Goal: Information Seeking & Learning: Learn about a topic

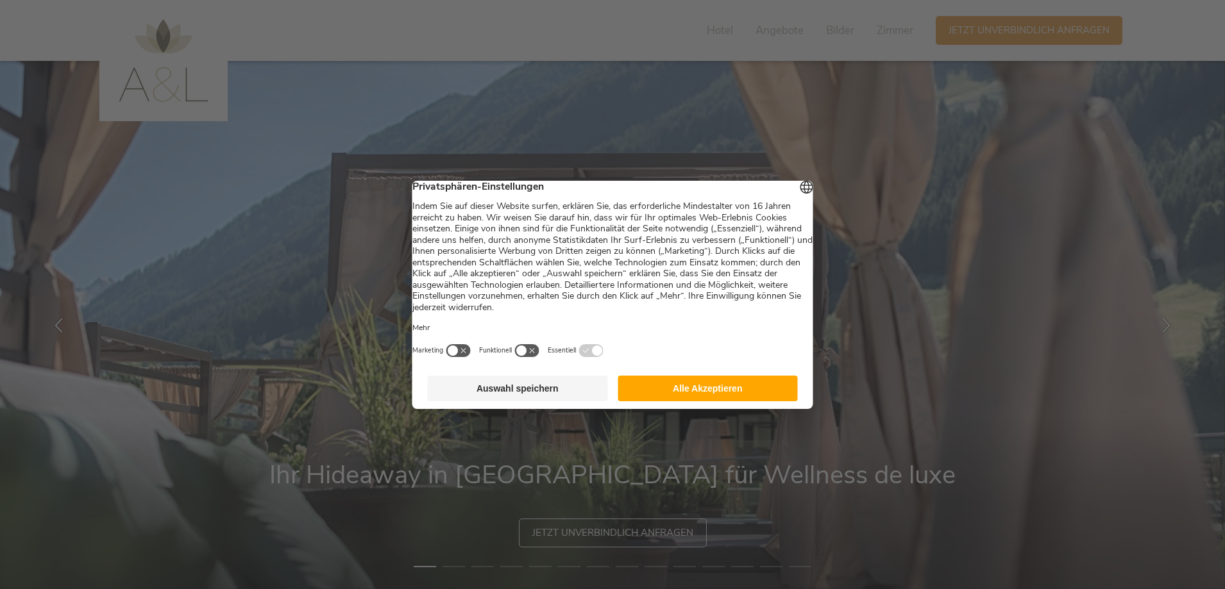
click at [656, 394] on button "Alle Akzeptieren" at bounding box center [708, 389] width 180 height 26
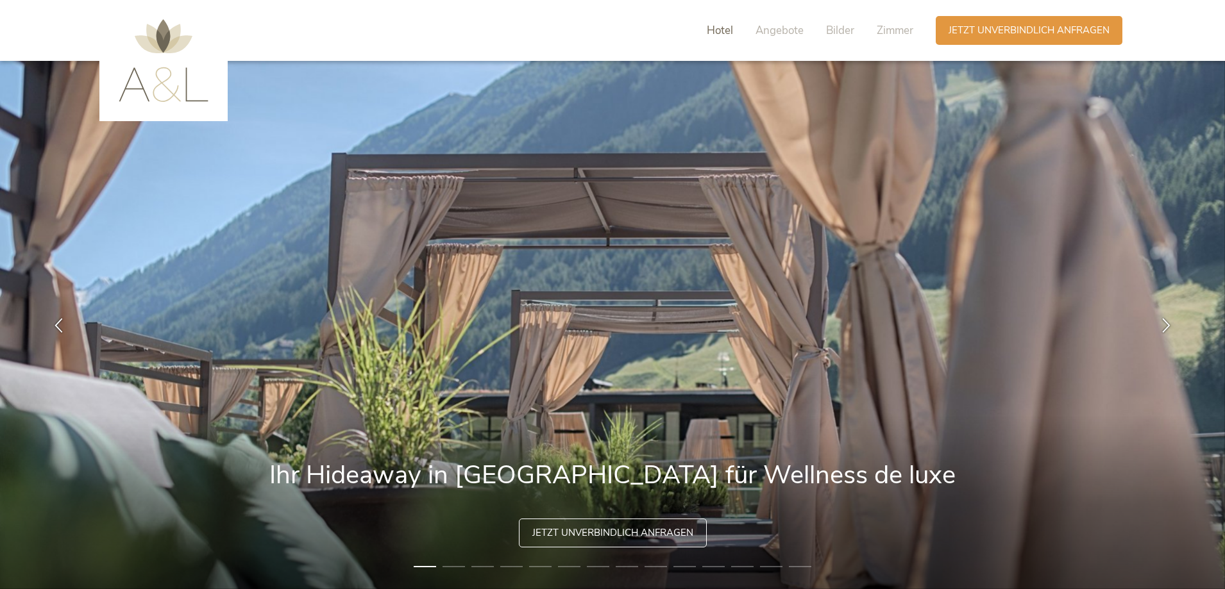
click at [724, 29] on span "Hotel" at bounding box center [720, 30] width 26 height 15
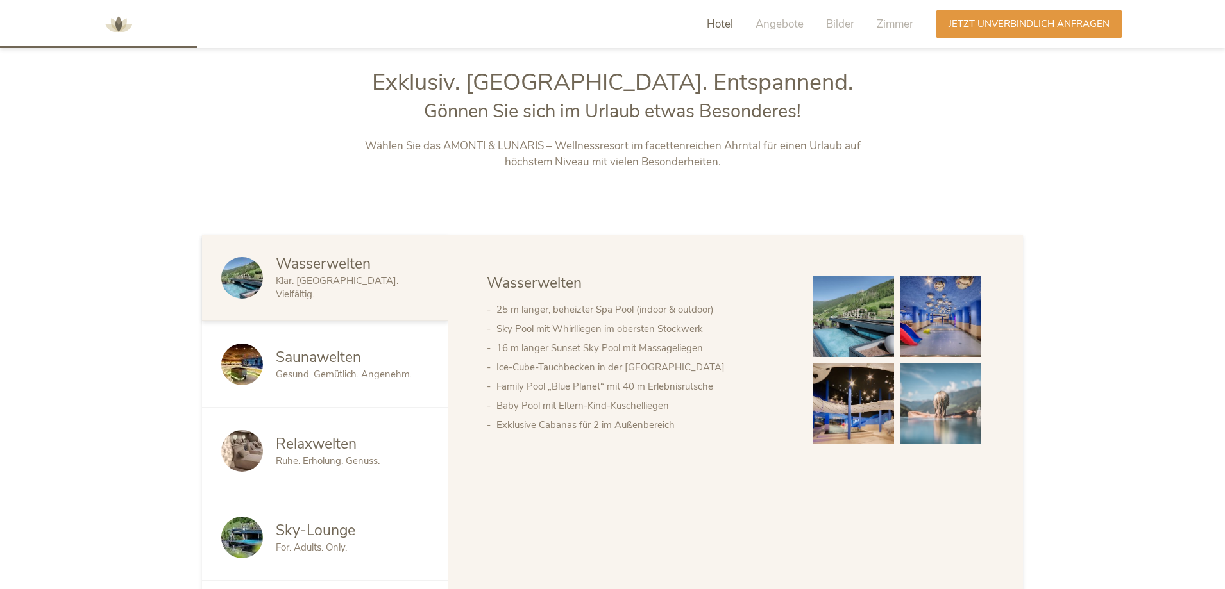
scroll to position [634, 0]
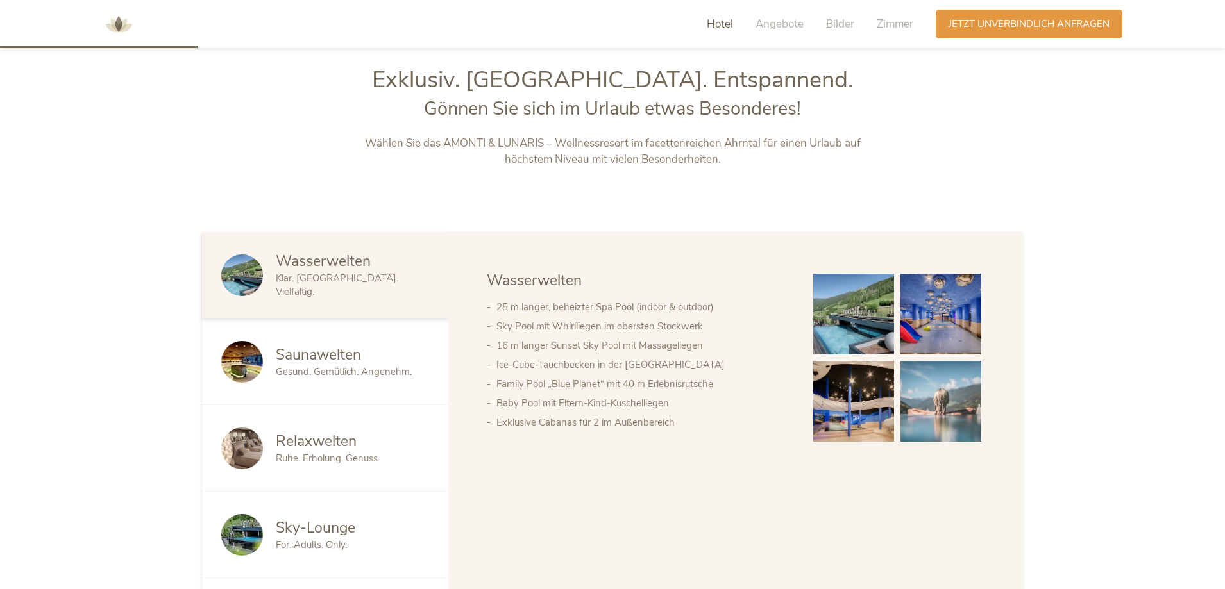
click at [862, 326] on img at bounding box center [853, 314] width 81 height 81
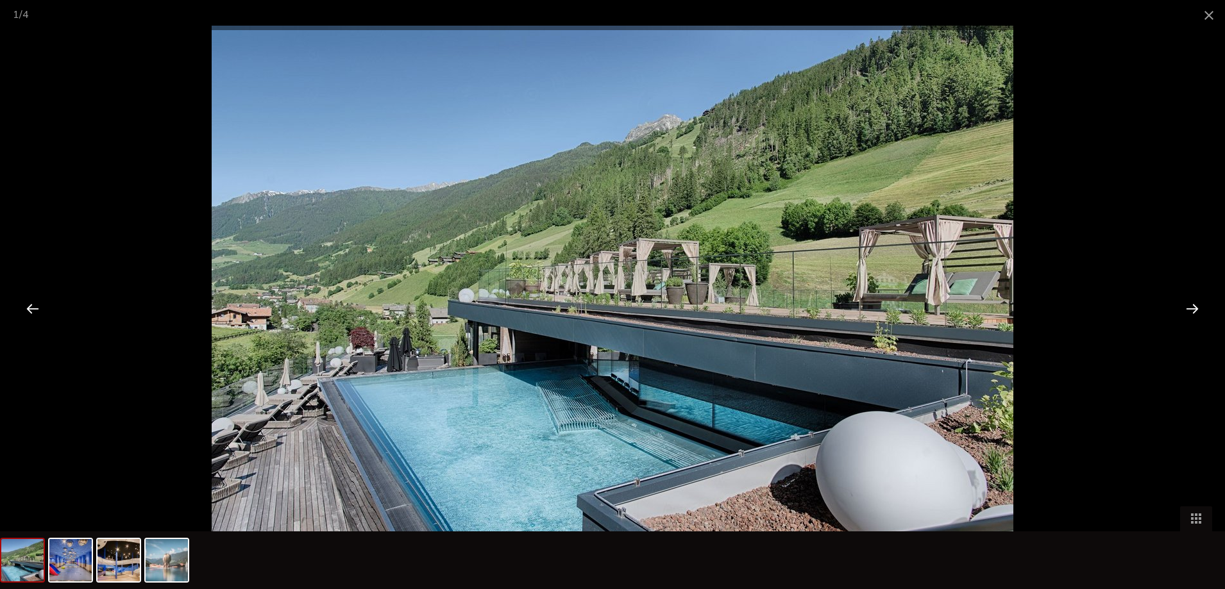
click at [1191, 305] on div at bounding box center [1192, 309] width 40 height 40
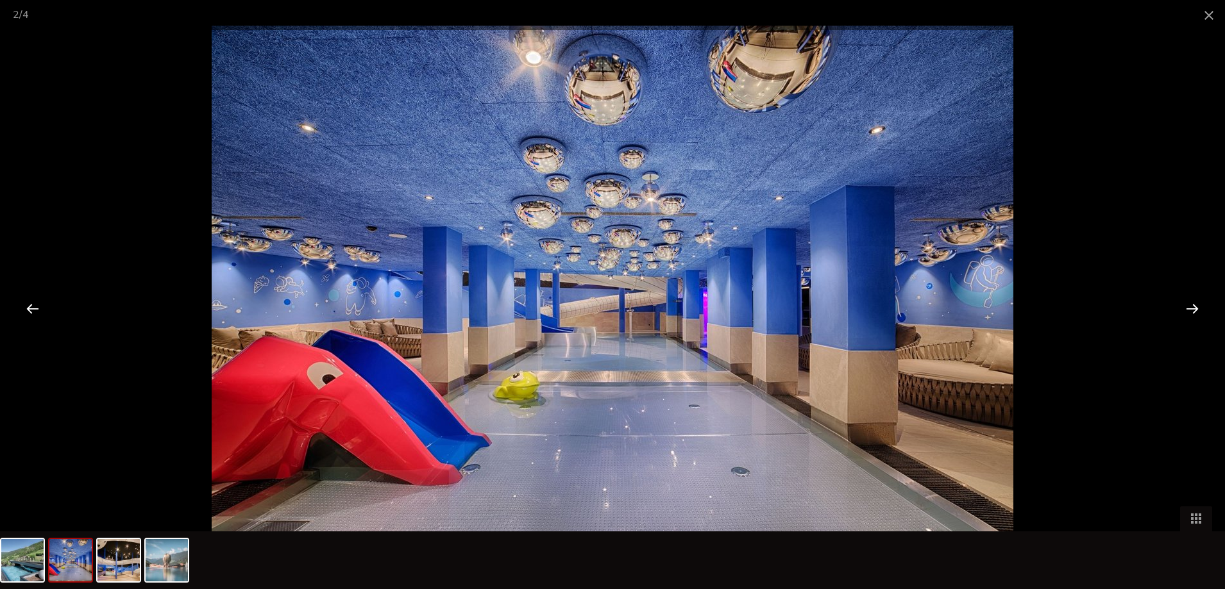
click at [1192, 305] on div at bounding box center [1192, 309] width 40 height 40
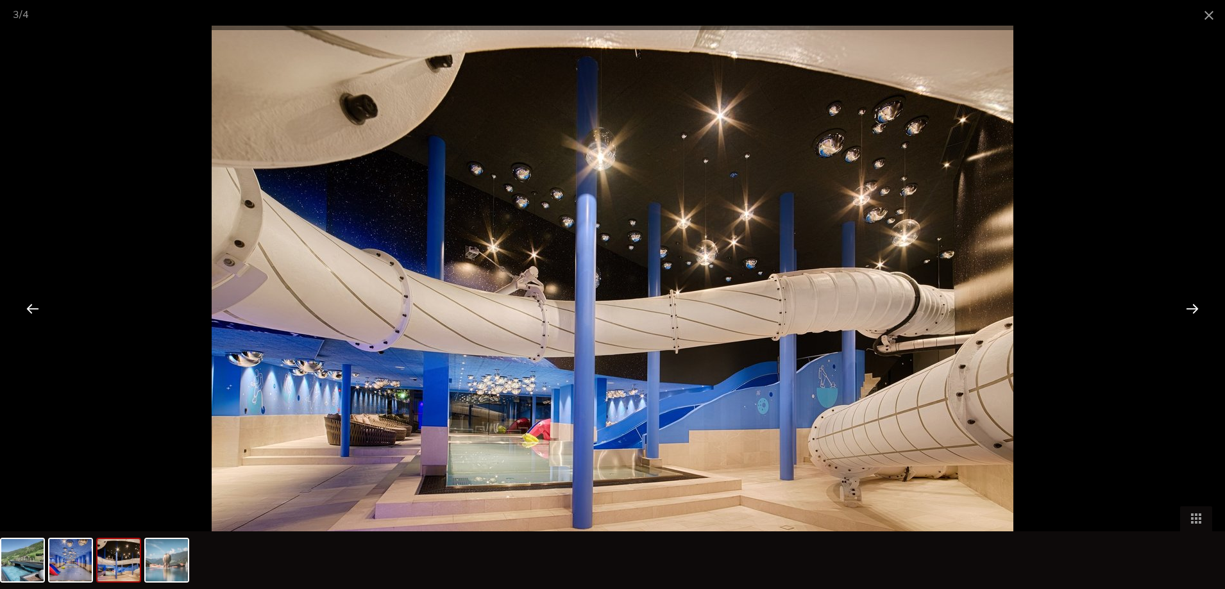
click at [1192, 305] on div at bounding box center [1192, 309] width 40 height 40
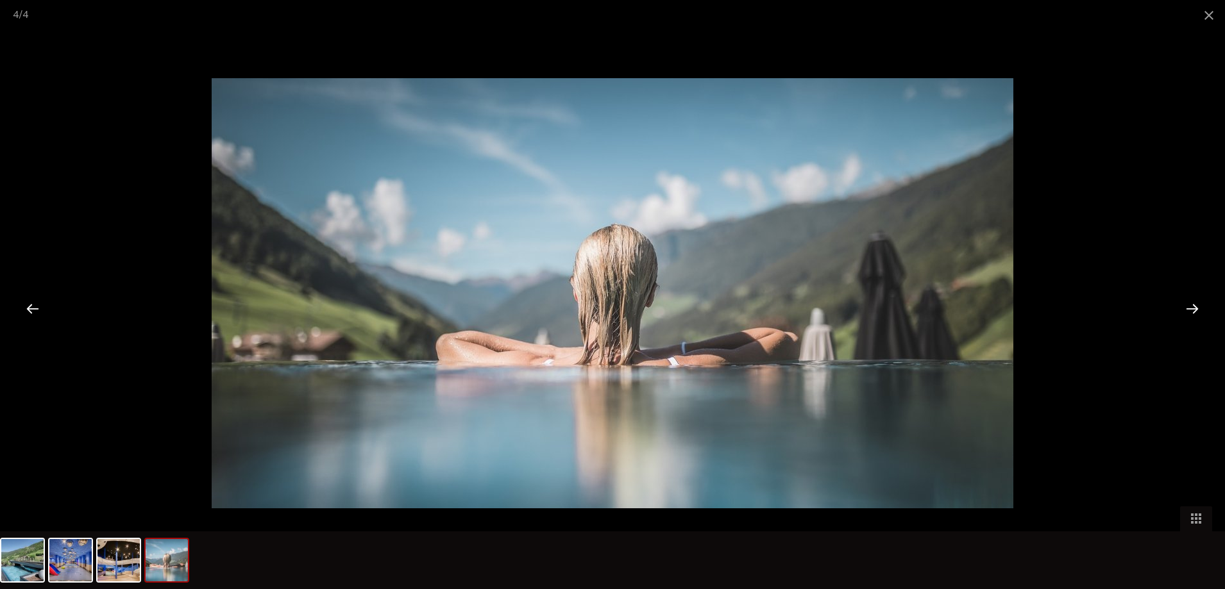
click at [1192, 305] on div at bounding box center [1192, 309] width 40 height 40
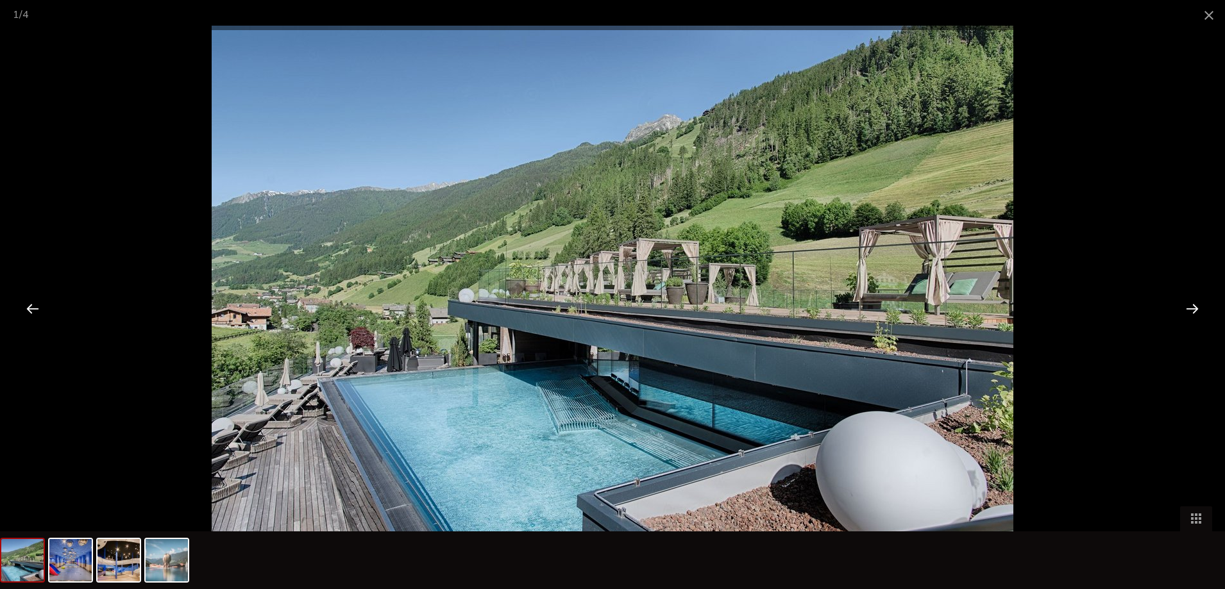
click at [1192, 305] on div at bounding box center [1192, 309] width 40 height 40
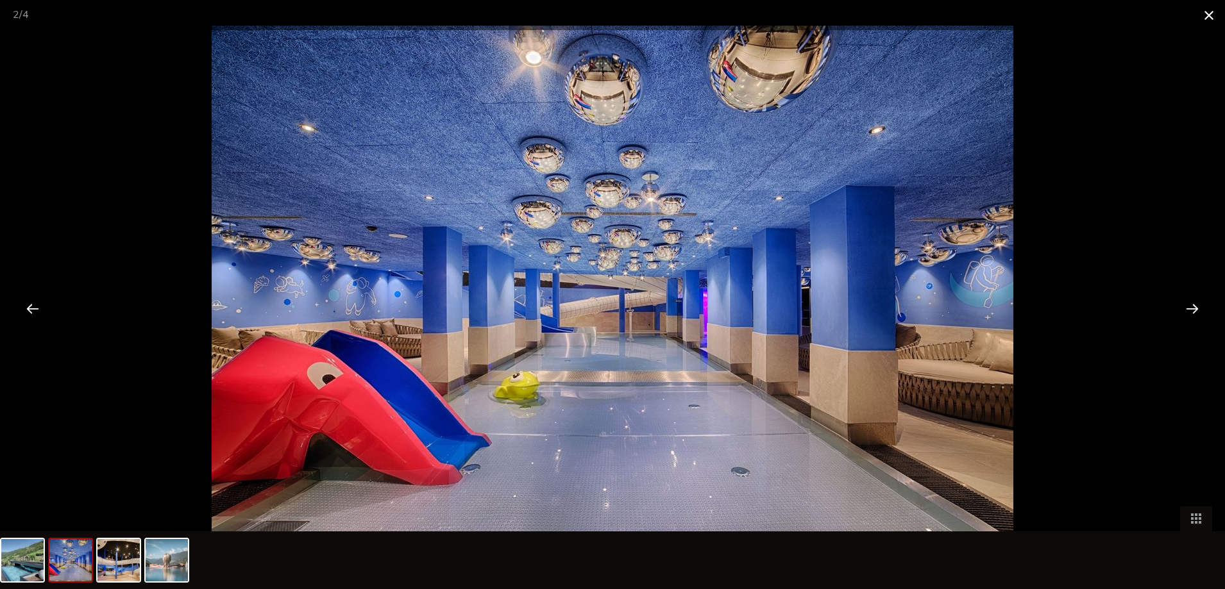
drag, startPoint x: 1211, startPoint y: 12, endPoint x: 1196, endPoint y: 42, distance: 33.3
click at [1211, 13] on span at bounding box center [1209, 15] width 32 height 30
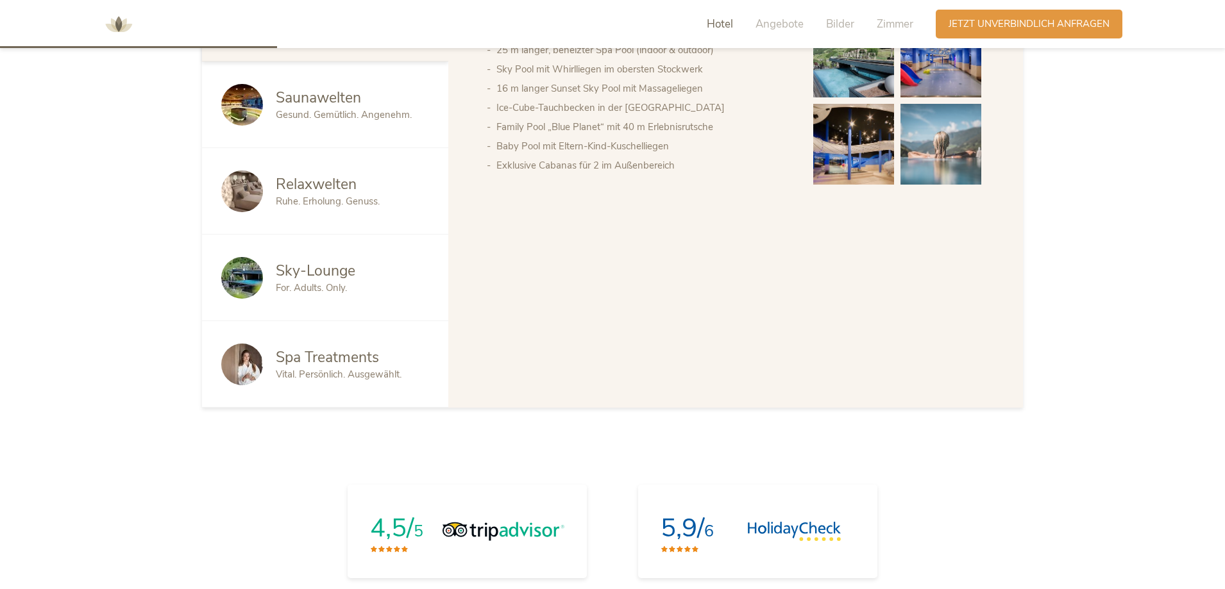
scroll to position [890, 0]
click at [316, 103] on span "Saunawelten" at bounding box center [318, 98] width 85 height 20
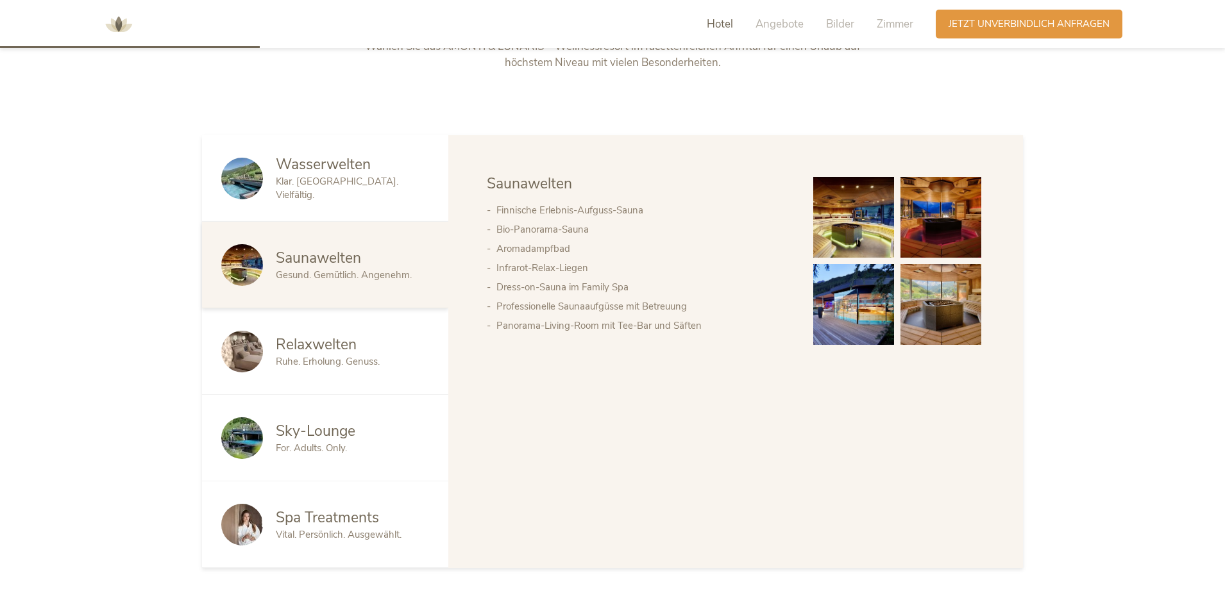
scroll to position [698, 0]
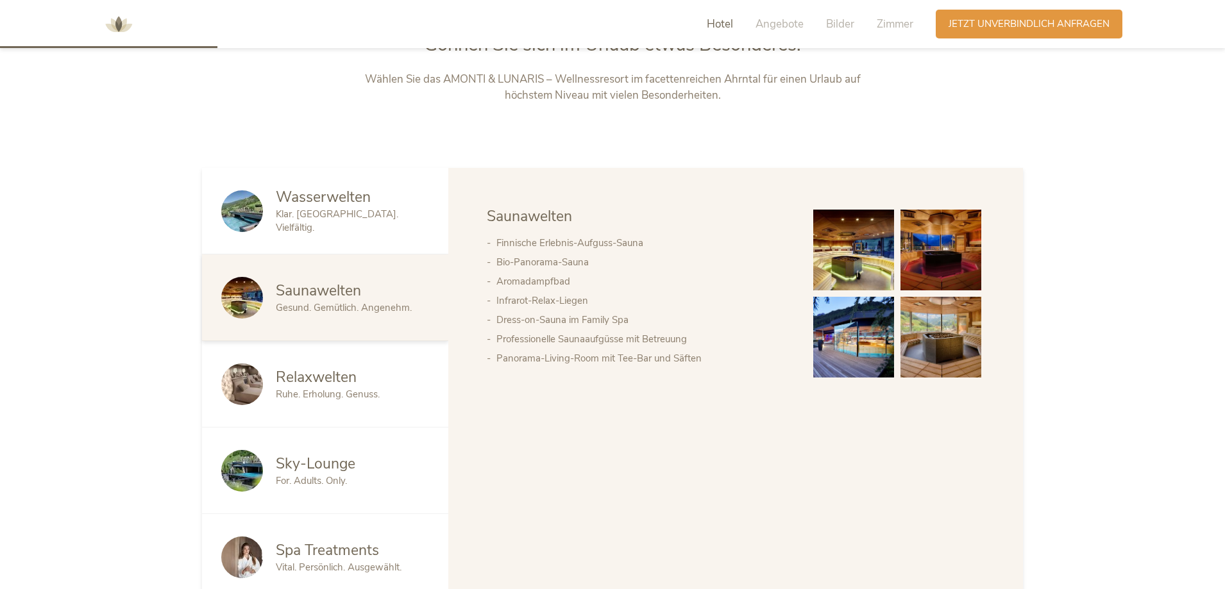
click at [870, 249] on img at bounding box center [853, 250] width 81 height 81
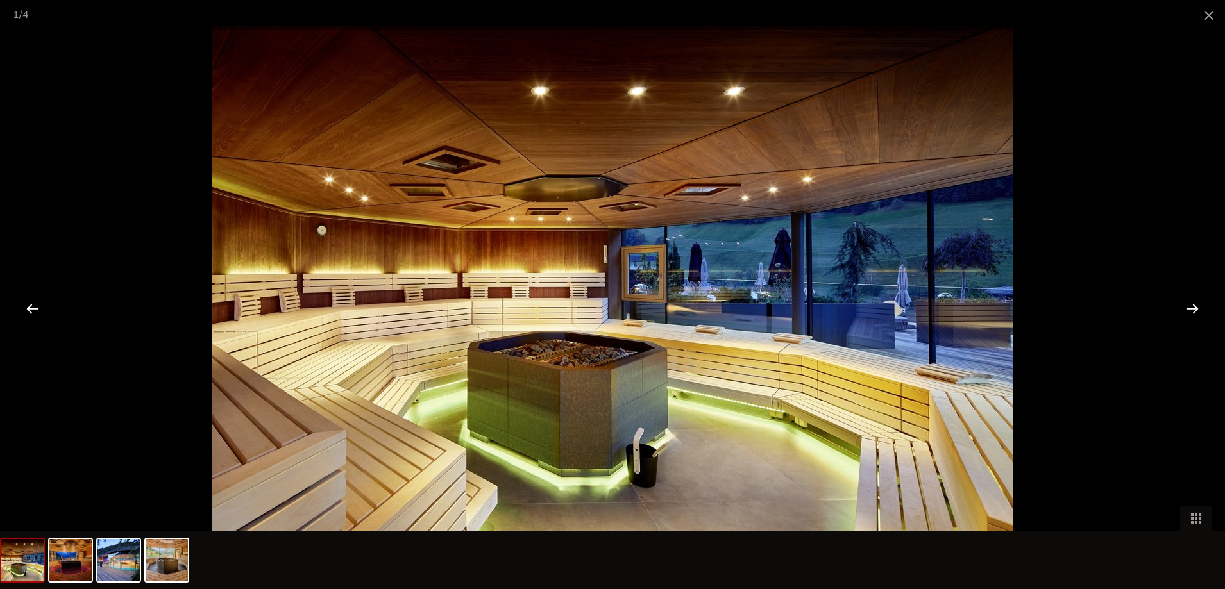
click at [1189, 307] on div at bounding box center [1192, 309] width 40 height 40
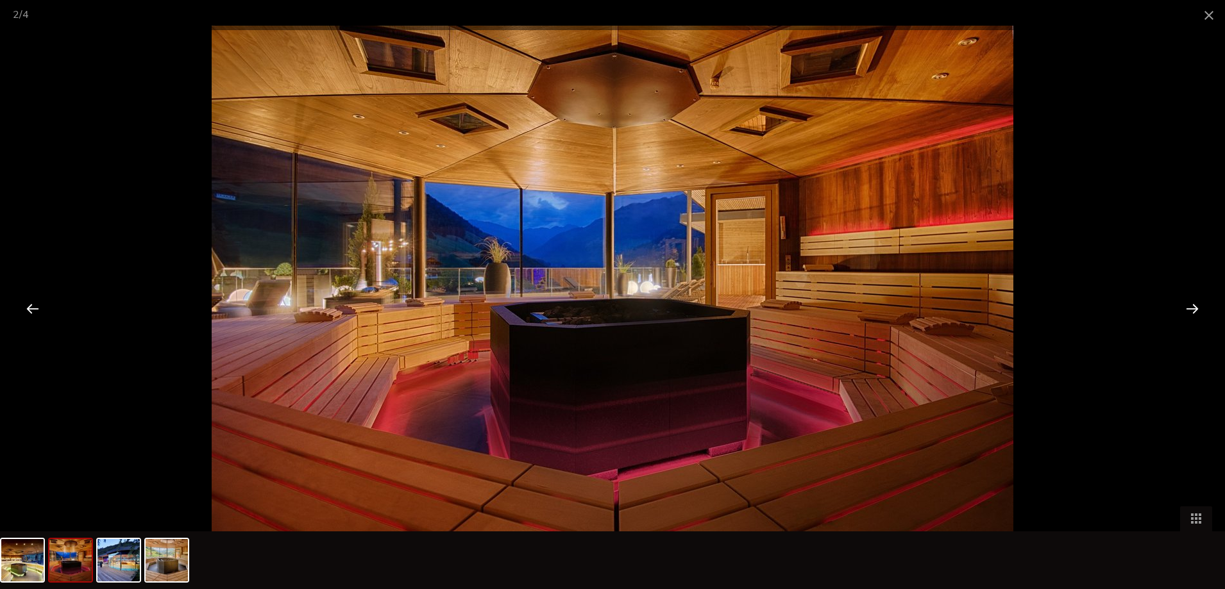
click at [1189, 307] on div at bounding box center [1192, 309] width 40 height 40
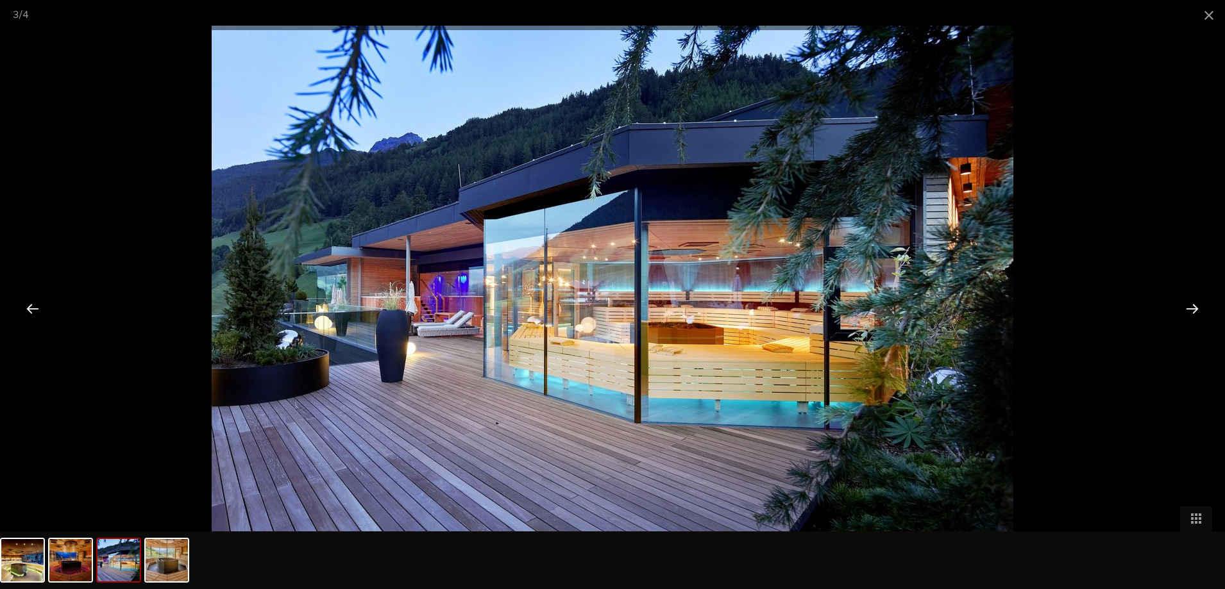
click at [1189, 307] on div at bounding box center [1192, 309] width 40 height 40
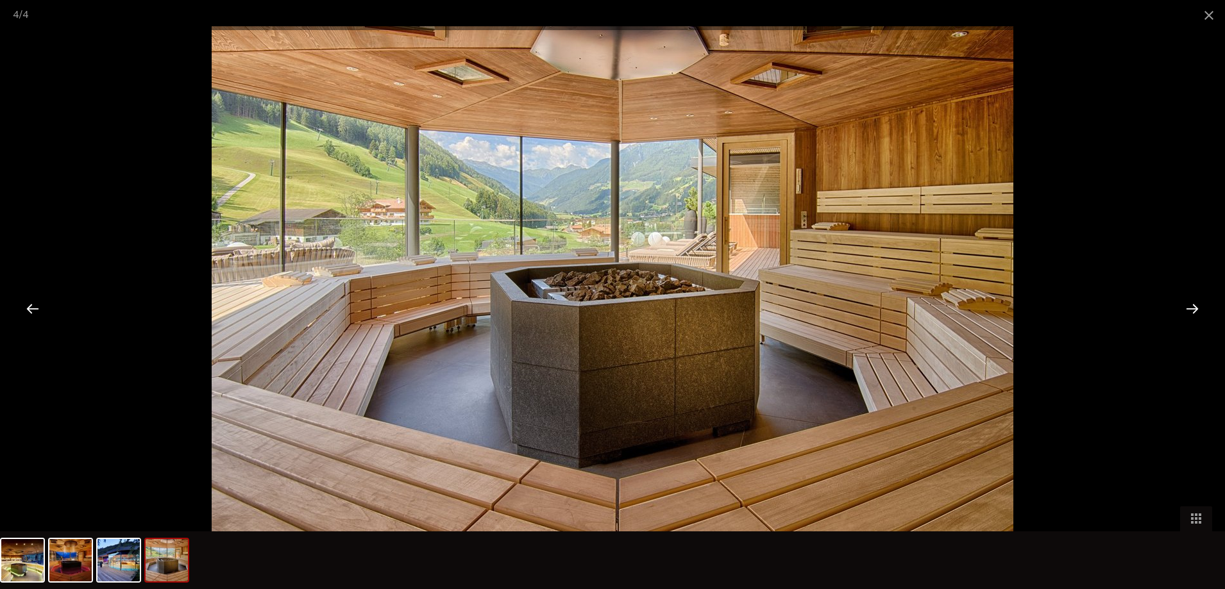
click at [1189, 307] on div at bounding box center [1192, 309] width 40 height 40
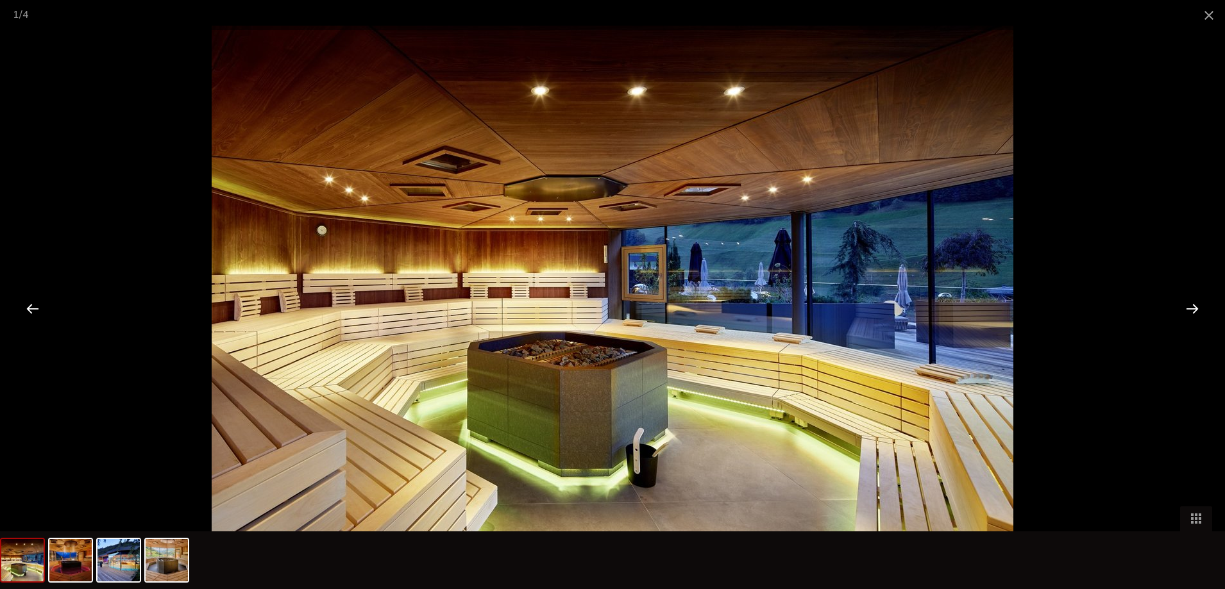
click at [1189, 307] on div at bounding box center [1192, 309] width 40 height 40
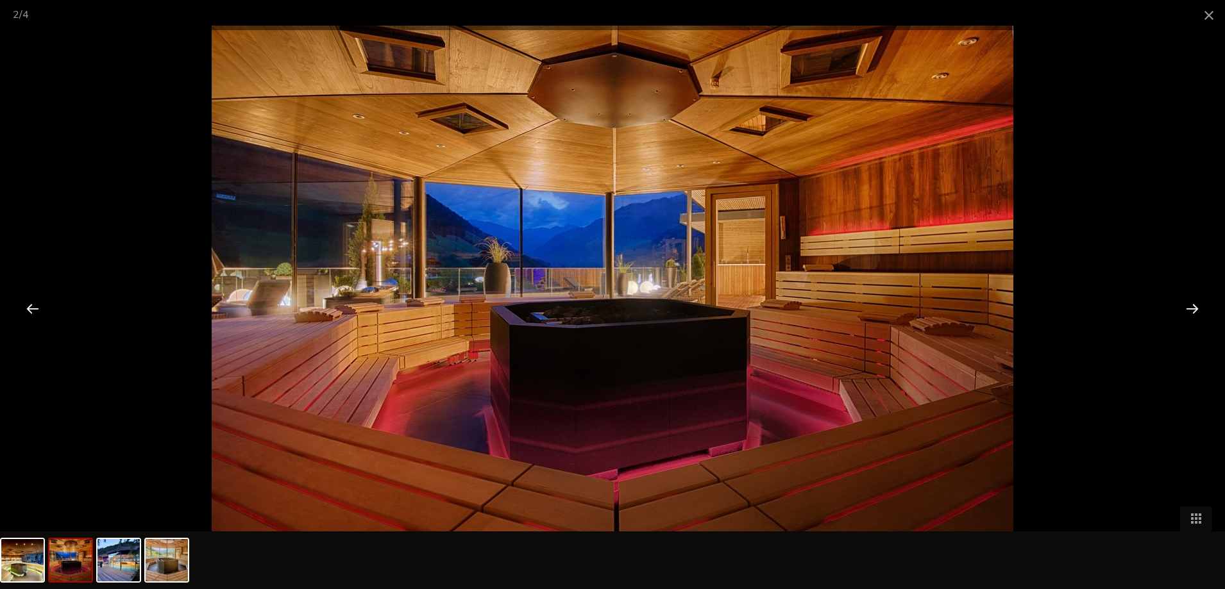
click at [1189, 307] on div at bounding box center [1192, 309] width 40 height 40
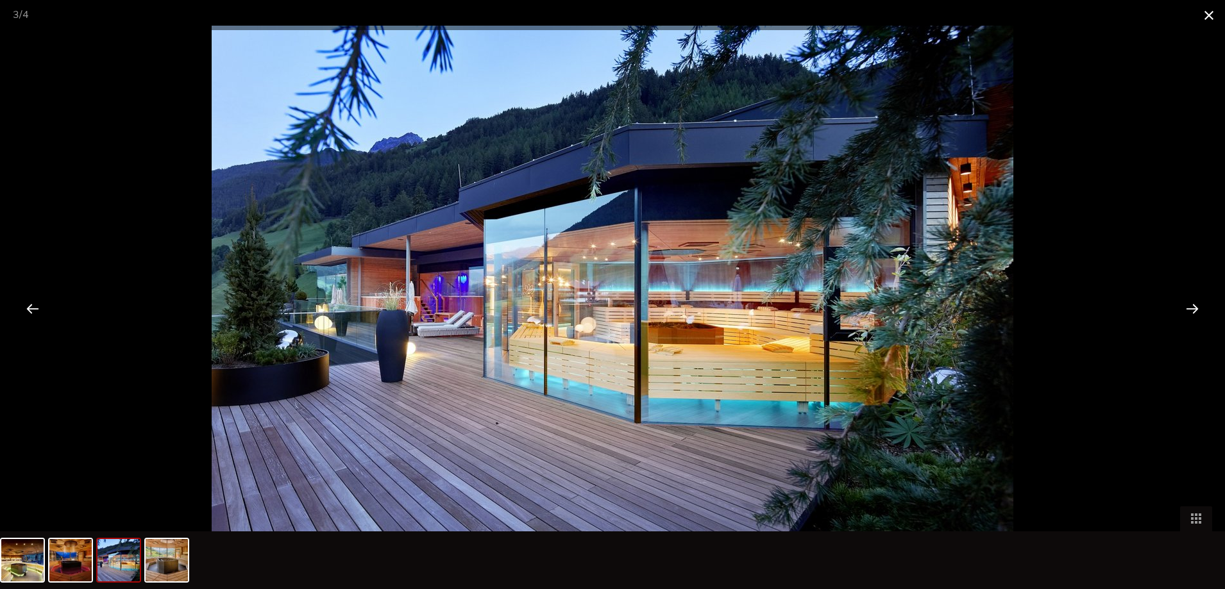
drag, startPoint x: 1213, startPoint y: 12, endPoint x: 1205, endPoint y: 22, distance: 13.2
click at [1213, 13] on span at bounding box center [1209, 15] width 32 height 30
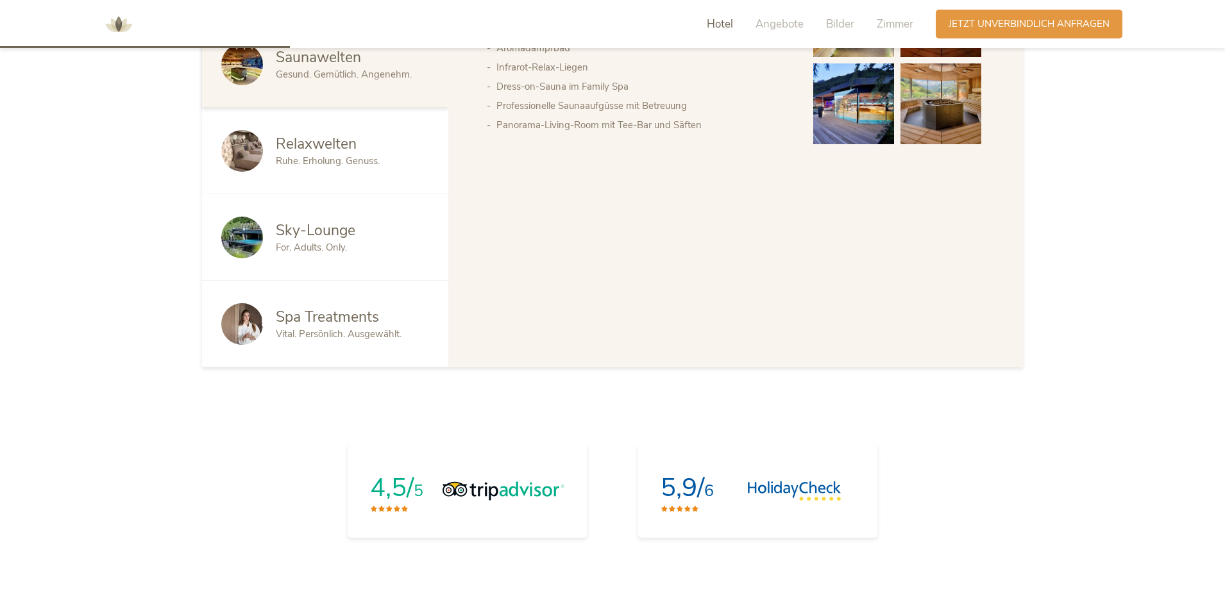
scroll to position [954, 0]
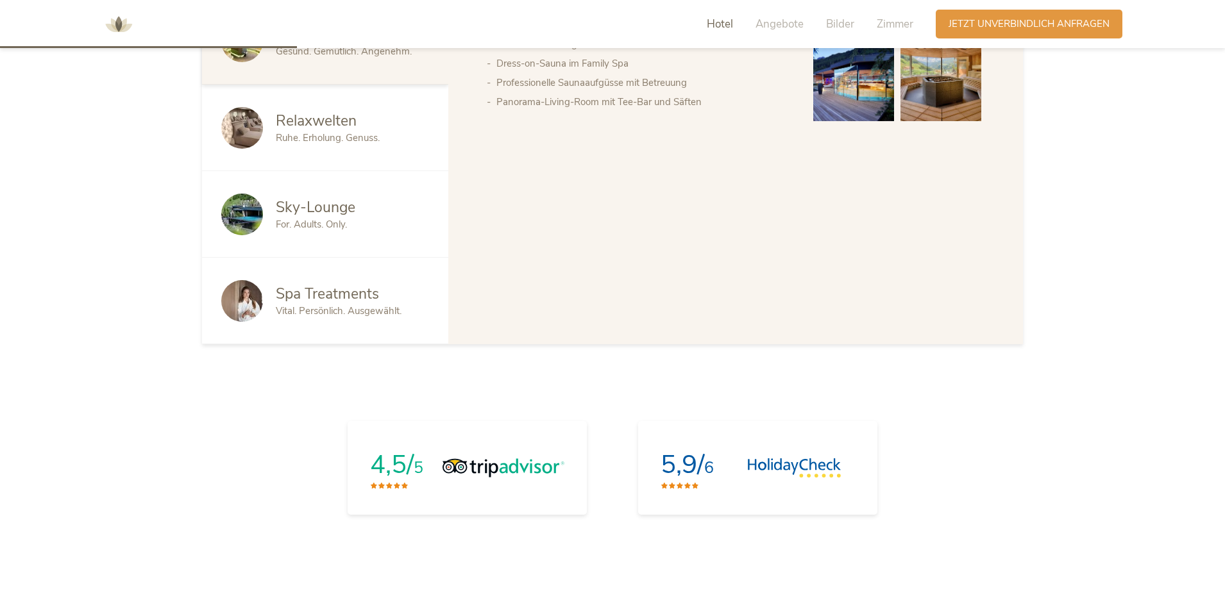
click at [319, 215] on span "Sky-Lounge" at bounding box center [316, 208] width 80 height 20
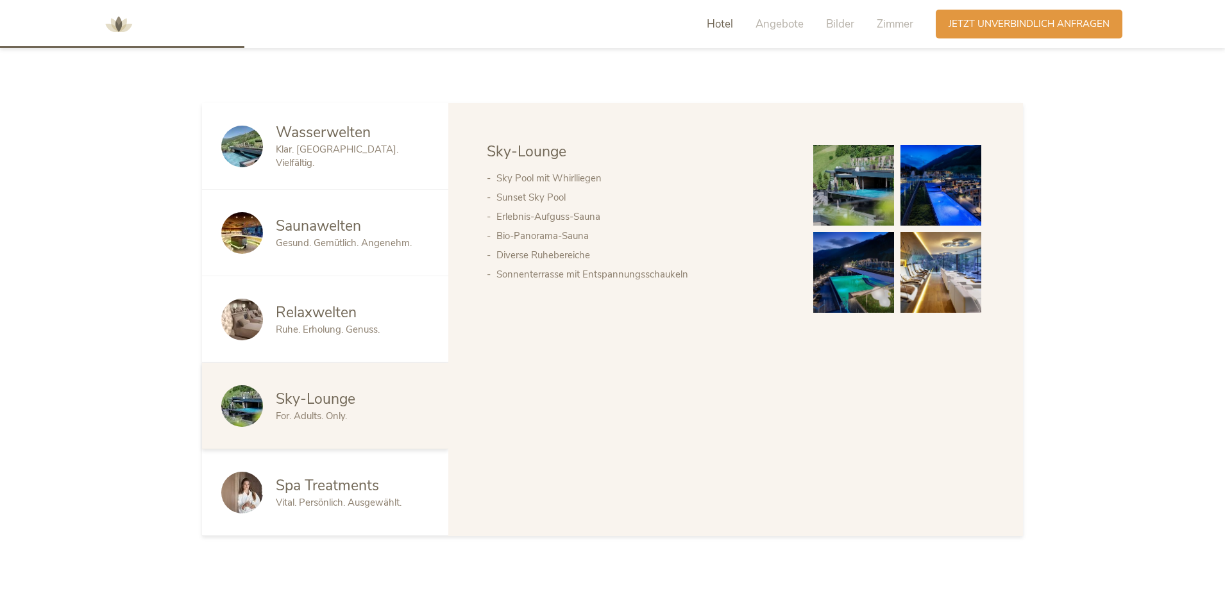
scroll to position [762, 0]
click at [876, 185] on img at bounding box center [853, 186] width 81 height 81
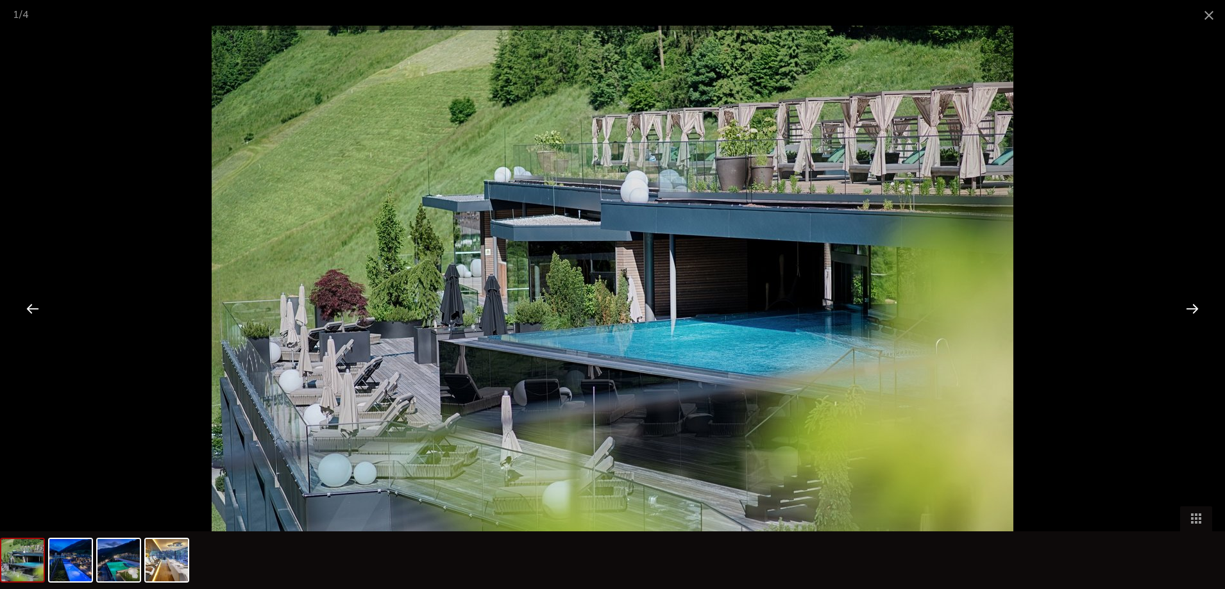
click at [1182, 304] on div at bounding box center [1192, 309] width 40 height 40
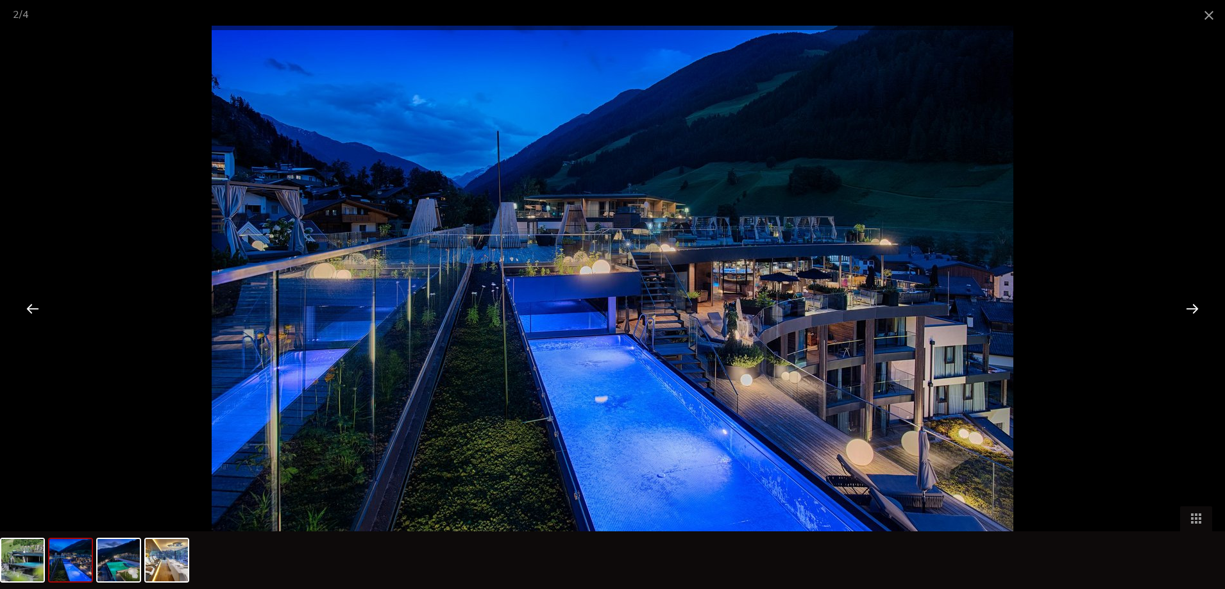
click at [1187, 307] on div at bounding box center [1192, 309] width 40 height 40
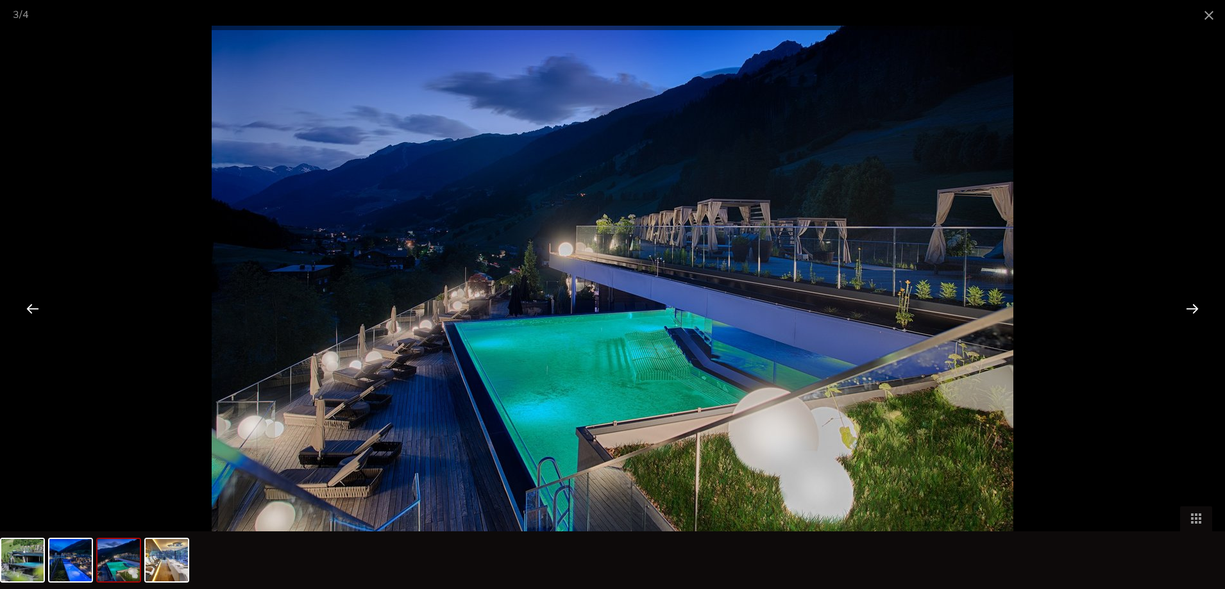
click at [1187, 308] on div at bounding box center [1192, 309] width 40 height 40
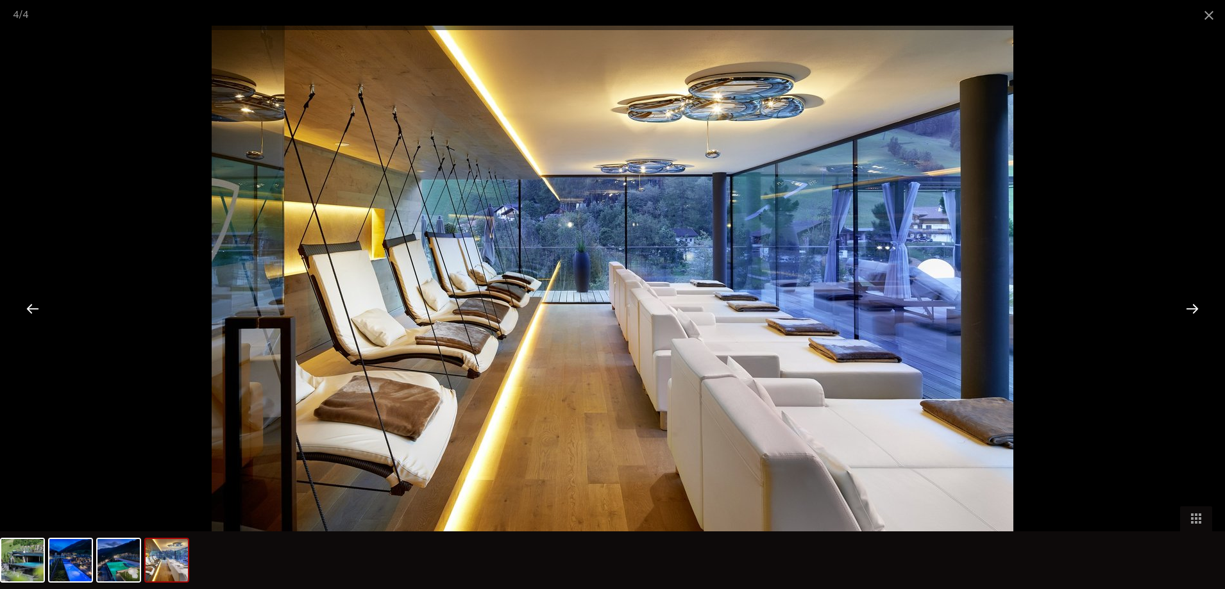
click at [1187, 308] on div at bounding box center [1192, 309] width 40 height 40
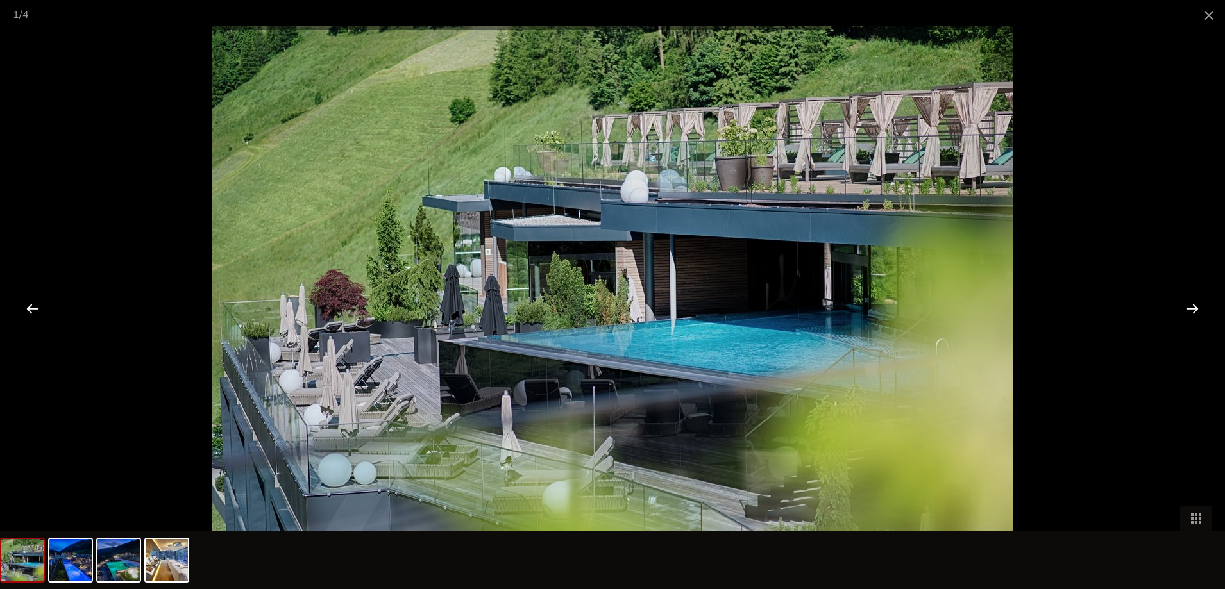
click at [1187, 308] on div at bounding box center [1192, 309] width 40 height 40
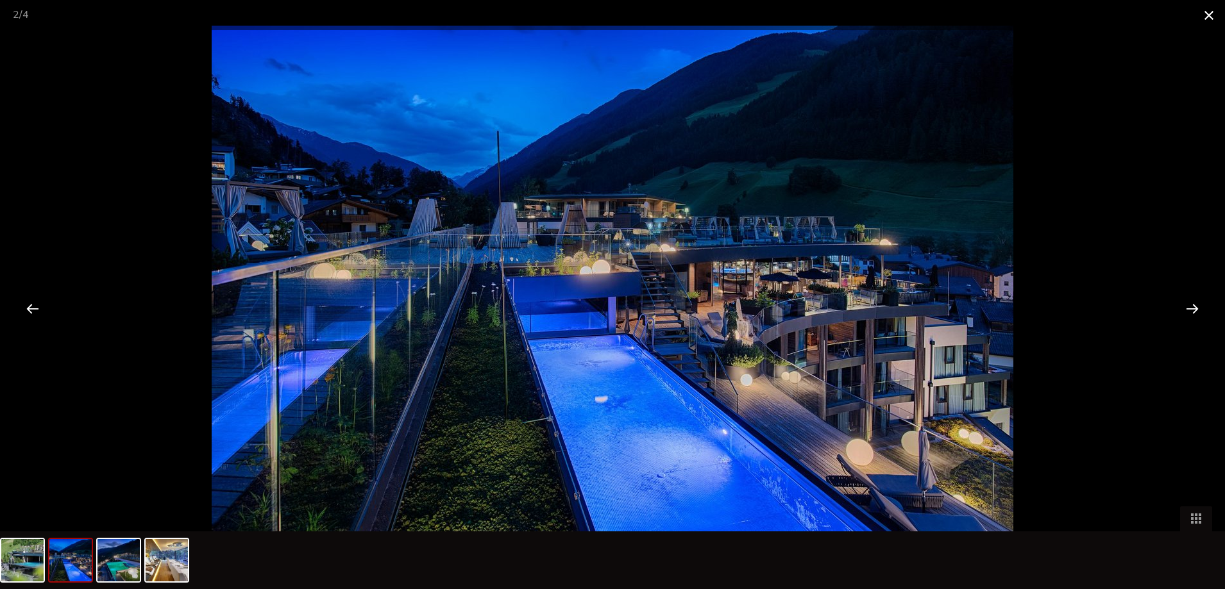
click at [1212, 15] on span at bounding box center [1209, 15] width 32 height 30
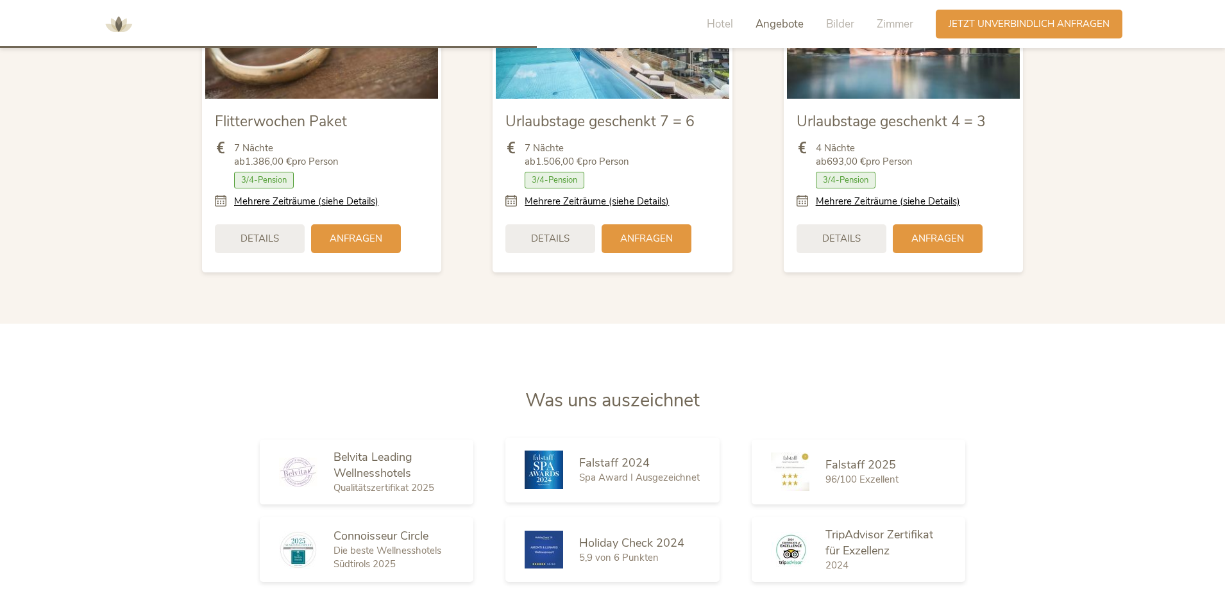
scroll to position [1724, 0]
